Goal: Navigation & Orientation: Find specific page/section

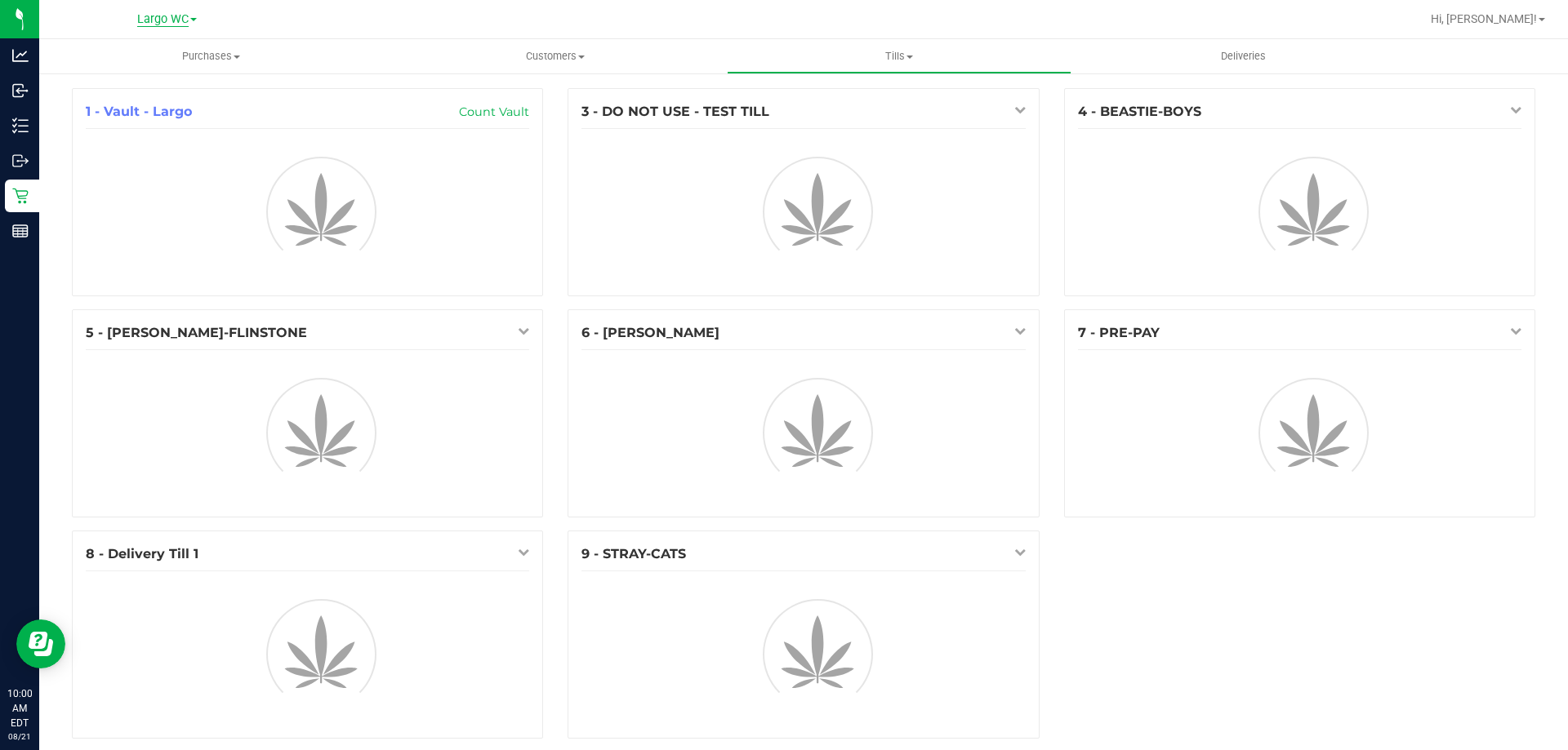
click at [186, 23] on span "Largo WC" at bounding box center [163, 20] width 51 height 15
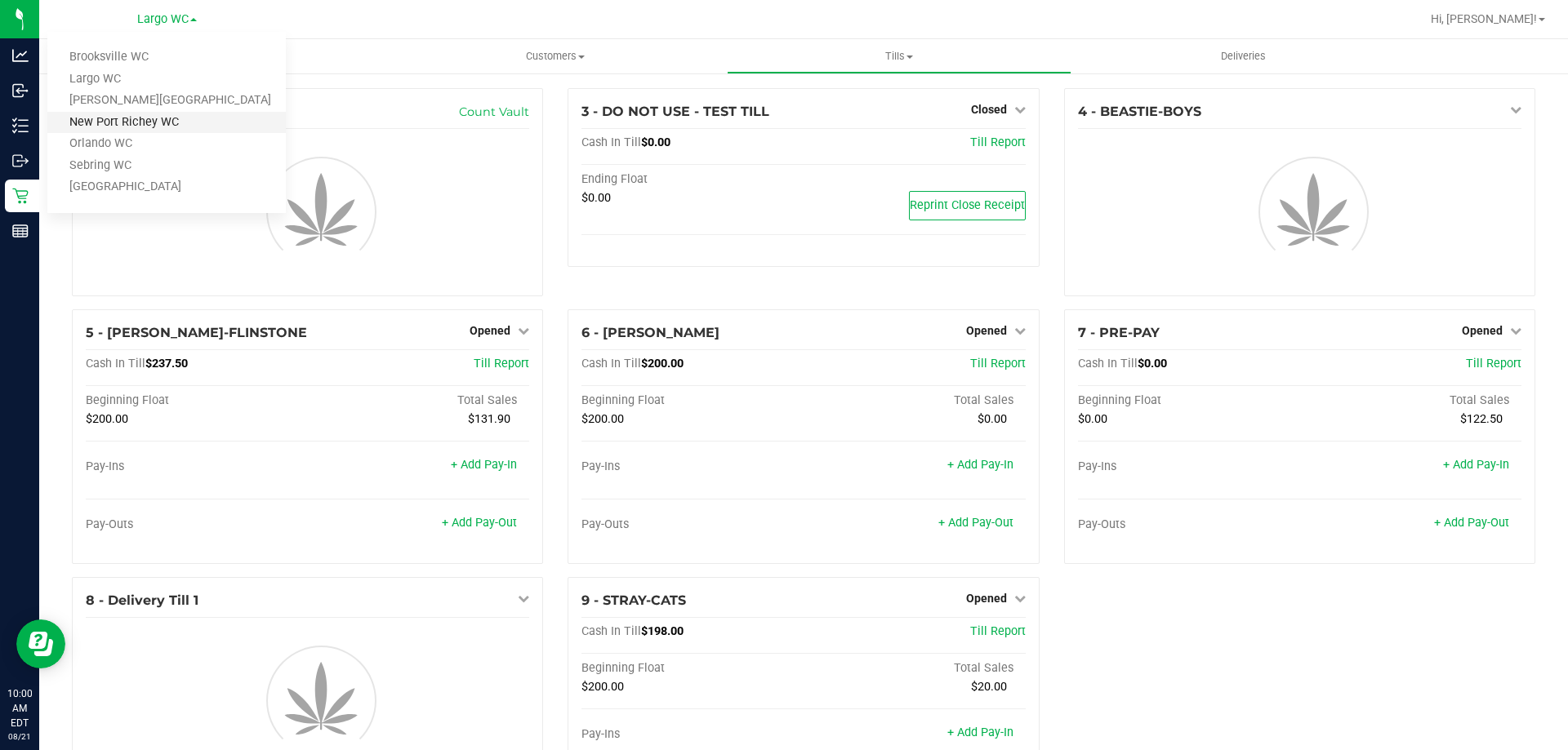
click at [174, 123] on link "New Port Richey WC" at bounding box center [166, 122] width 238 height 22
